Goal: Transaction & Acquisition: Purchase product/service

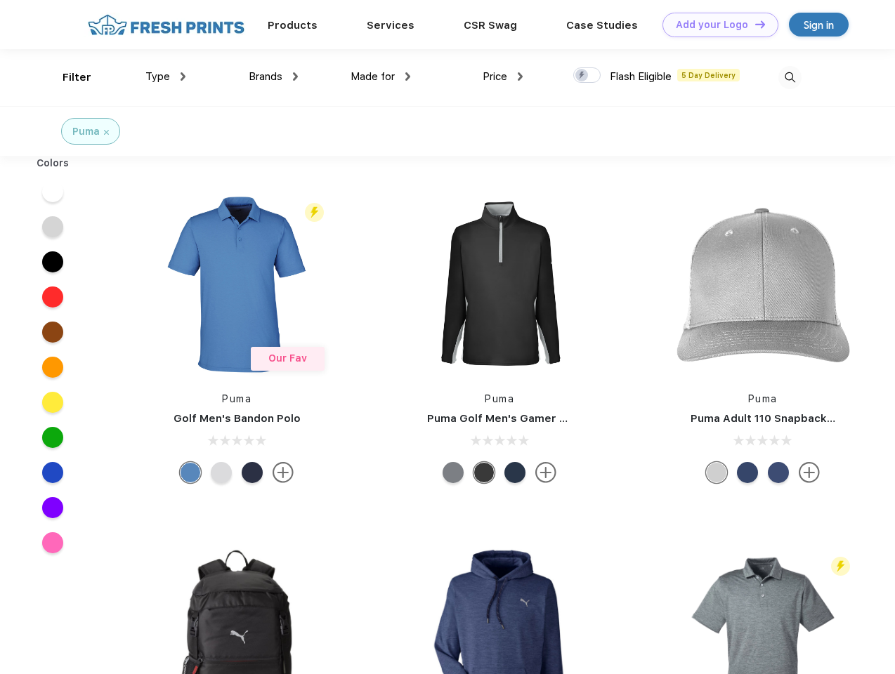
scroll to position [1, 0]
click at [715, 24] on link "Add your Logo Design Tool" at bounding box center [720, 24] width 116 height 25
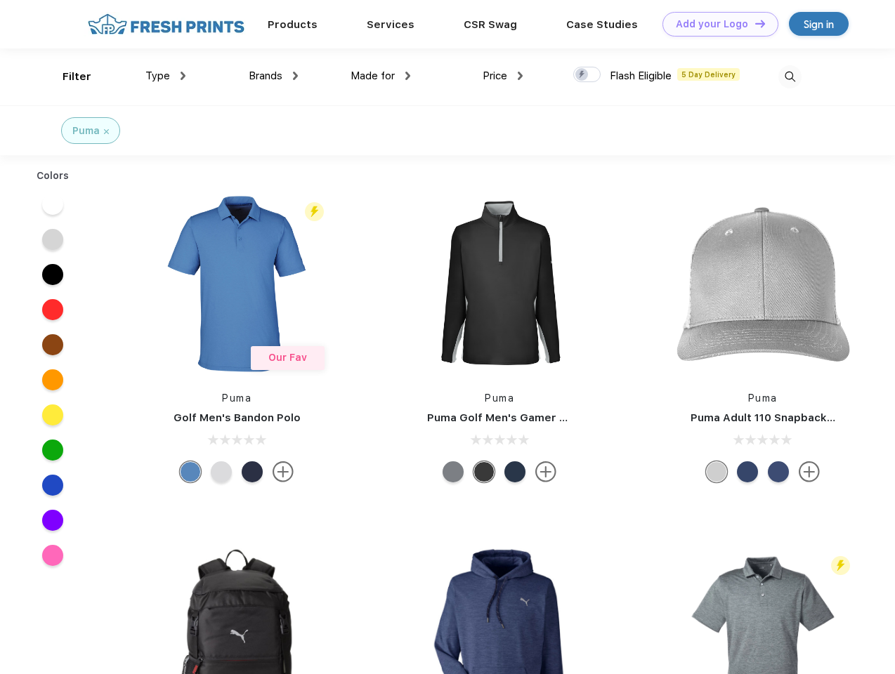
click at [0, 0] on div "Design Tool" at bounding box center [0, 0] width 0 height 0
click at [754, 23] on link "Add your Logo Design Tool" at bounding box center [720, 24] width 116 height 25
click at [67, 77] on div "Filter" at bounding box center [77, 77] width 29 height 16
click at [166, 76] on span "Type" at bounding box center [157, 76] width 25 height 13
click at [273, 76] on span "Brands" at bounding box center [266, 76] width 34 height 13
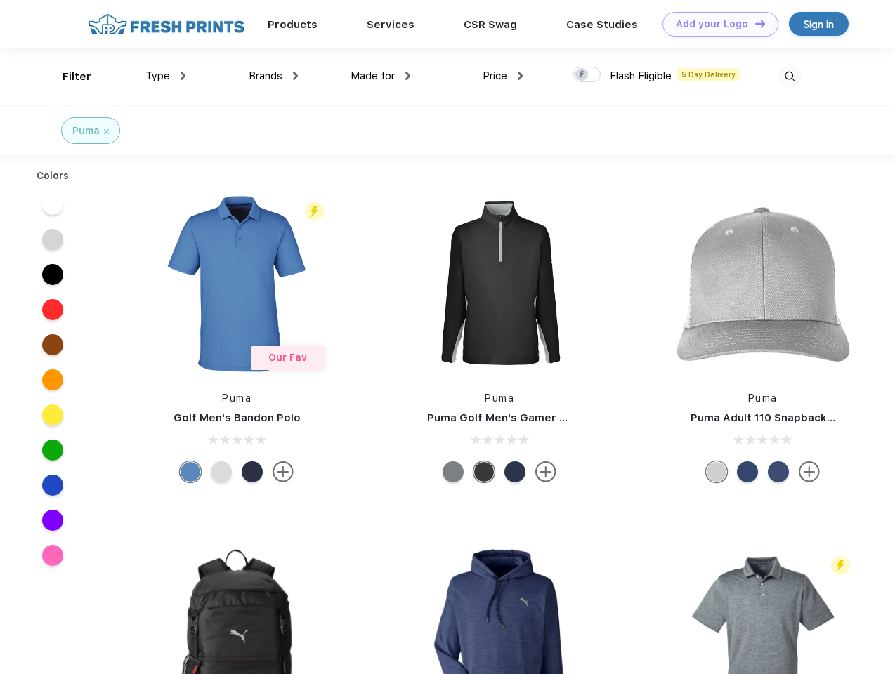
click at [381, 76] on span "Made for" at bounding box center [373, 76] width 44 height 13
click at [503, 76] on span "Price" at bounding box center [495, 76] width 25 height 13
click at [587, 75] on div at bounding box center [586, 74] width 27 height 15
click at [582, 75] on input "checkbox" at bounding box center [577, 70] width 9 height 9
click at [790, 77] on img at bounding box center [789, 76] width 23 height 23
